Goal: Unclear

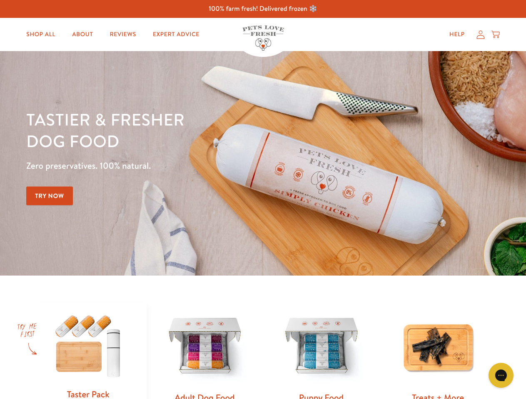
click at [263, 200] on div "Tastier & fresher dog food Zero preservatives. 100% natural. Try Now" at bounding box center [183, 164] width 315 height 110
click at [501, 376] on icon "Open gorgias live chat" at bounding box center [500, 376] width 8 height 8
